Goal: Transaction & Acquisition: Register for event/course

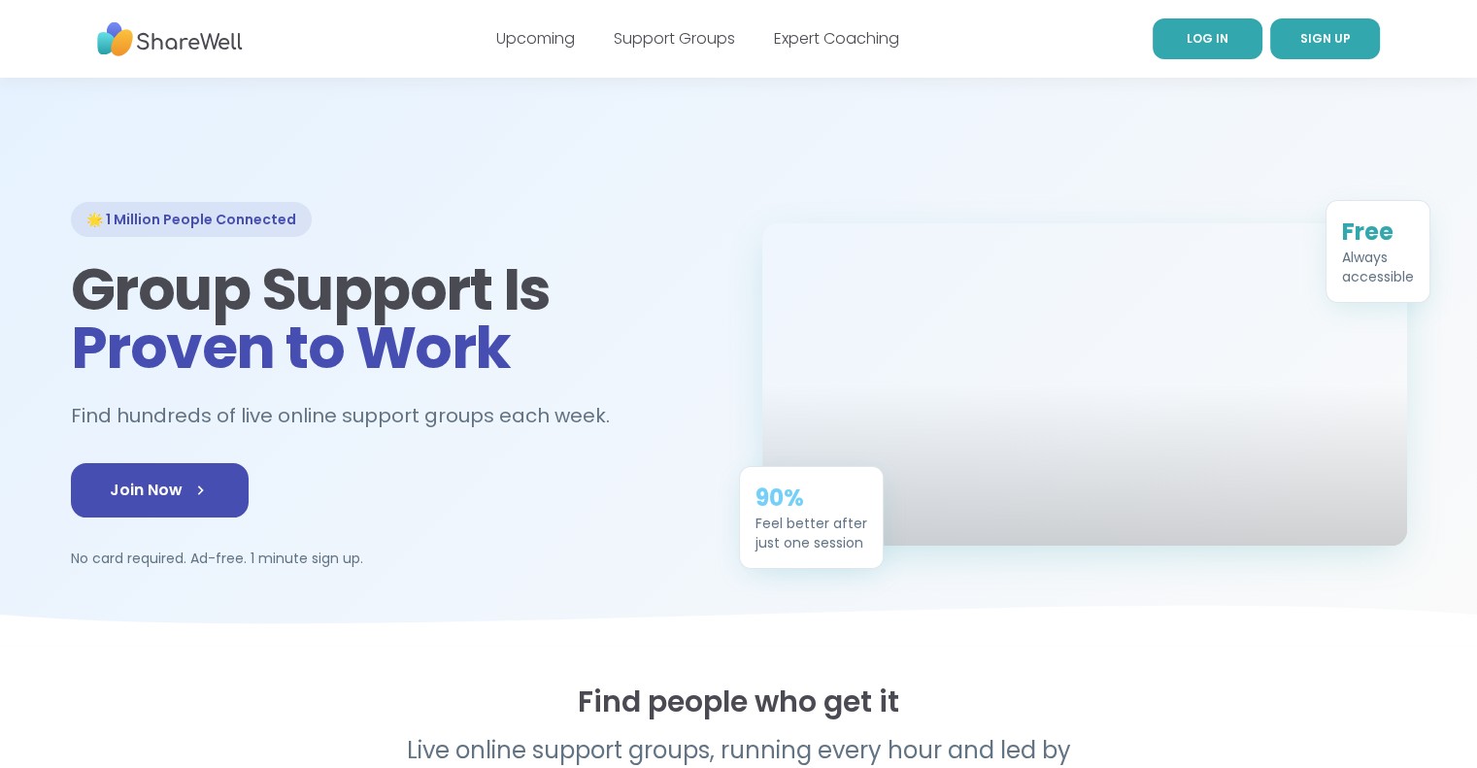
click at [1208, 37] on span "LOG IN" at bounding box center [1207, 38] width 42 height 17
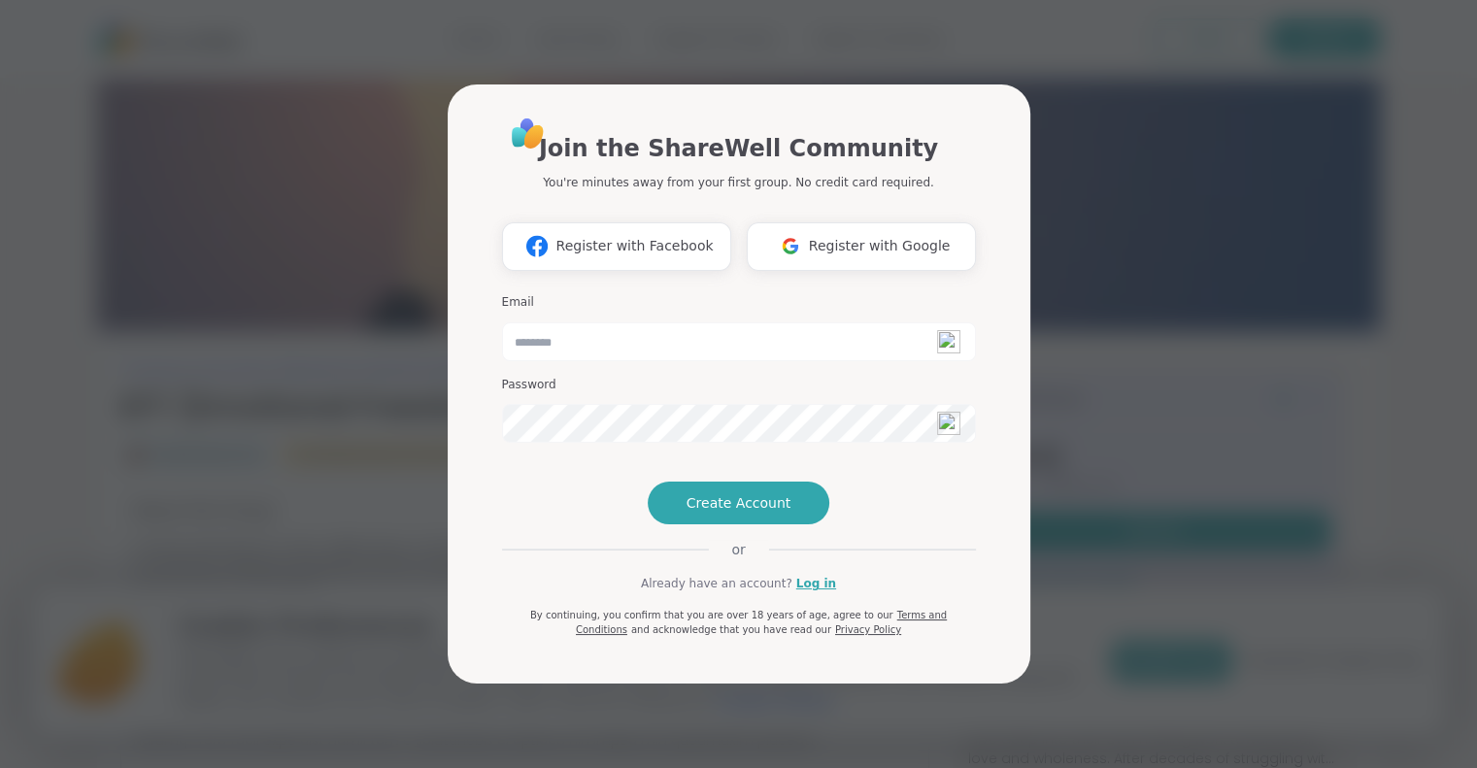
click at [1028, 158] on div "Join the ShareWell Community You're minutes away from your first group. No cred…" at bounding box center [739, 384] width 582 height 600
